Goal: Transaction & Acquisition: Subscribe to service/newsletter

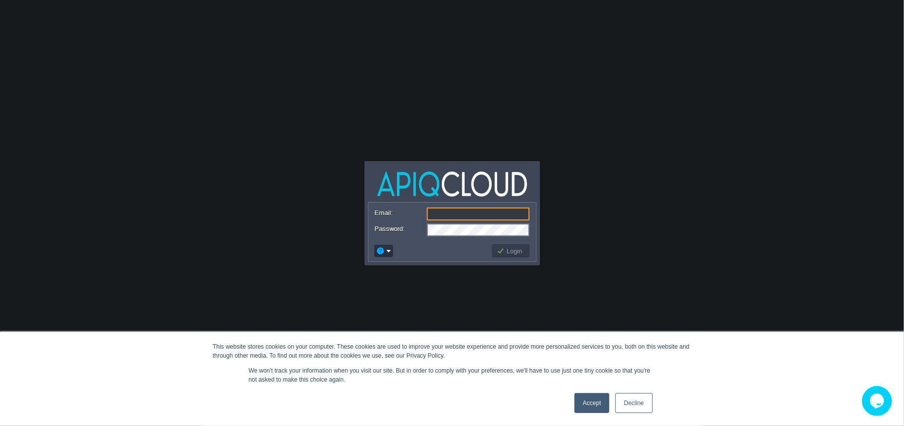
click at [608, 397] on div "Accept Decline" at bounding box center [613, 403] width 84 height 26
click at [608, 397] on link "Accept" at bounding box center [591, 403] width 35 height 20
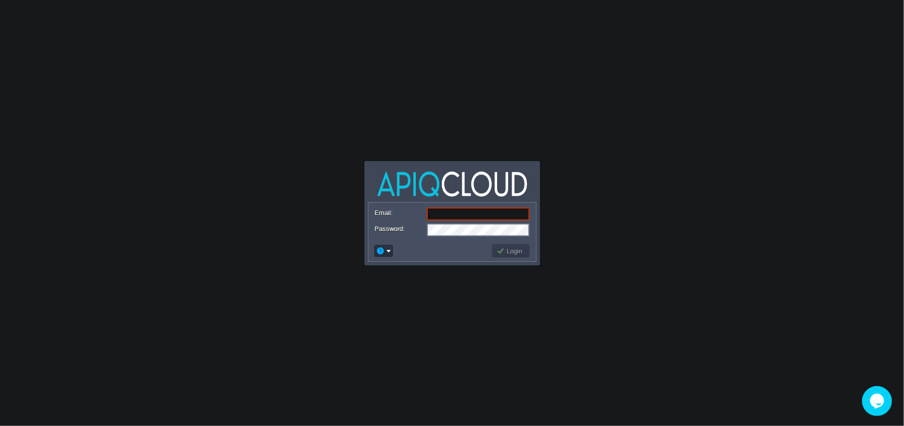
click at [405, 244] on td at bounding box center [432, 251] width 118 height 16
click at [382, 245] on td at bounding box center [383, 251] width 18 height 12
click at [389, 289] on link "Signup" at bounding box center [413, 288] width 74 height 11
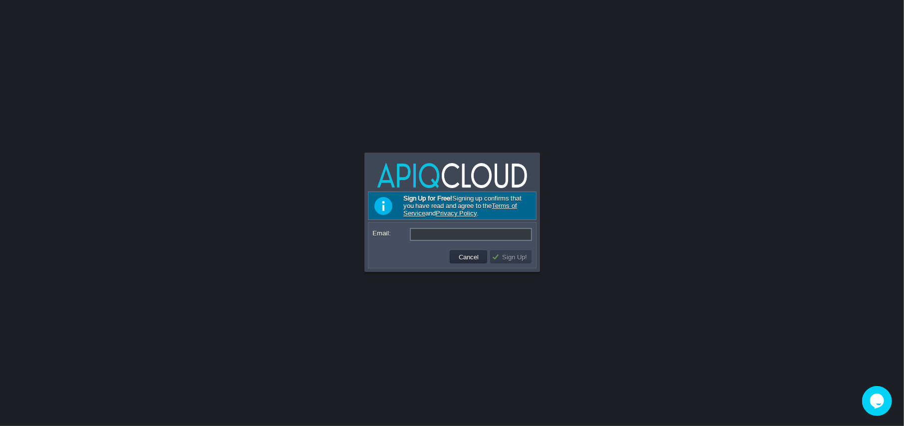
click at [491, 244] on form "Email:" at bounding box center [452, 234] width 167 height 23
click at [491, 241] on input "Email:" at bounding box center [471, 234] width 122 height 13
click at [491, 238] on input "Email:" at bounding box center [471, 234] width 122 height 13
paste input "[EMAIL_ADDRESS][DOMAIN_NAME]"
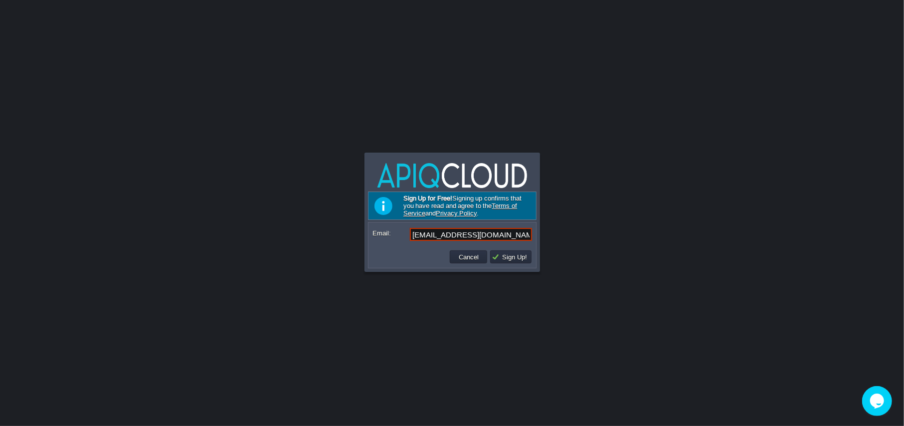
type input "[EMAIL_ADDRESS][DOMAIN_NAME]"
click at [503, 274] on div at bounding box center [452, 273] width 173 height 3
click at [508, 267] on div "Cancel Sign Up!" at bounding box center [452, 256] width 167 height 21
click at [505, 258] on button "Sign Up!" at bounding box center [511, 256] width 38 height 9
